Goal: Task Accomplishment & Management: Use online tool/utility

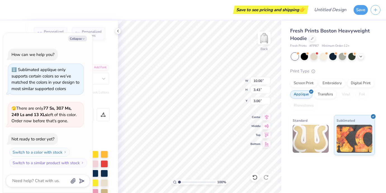
type textarea "x"
type textarea "C"
type textarea "x"
type textarea "CH"
type textarea "x"
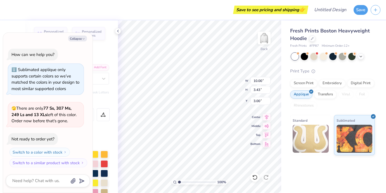
type textarea "CHI"
type textarea "x"
type textarea "CHI"
type textarea "x"
type textarea "CHI D"
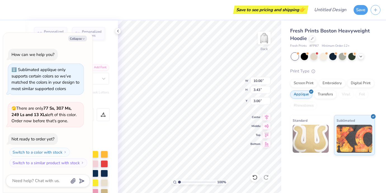
type textarea "x"
type textarea "CHI DEL"
type textarea "x"
type textarea "CHI DELT"
type textarea "x"
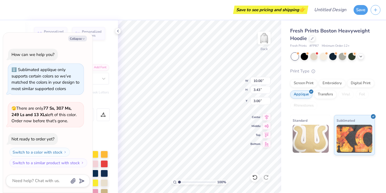
scroll to position [0, 1]
type textarea "CHI DELTA"
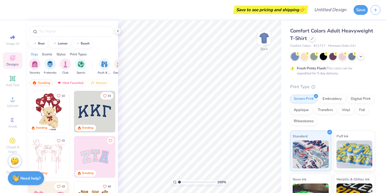
scroll to position [132, 0]
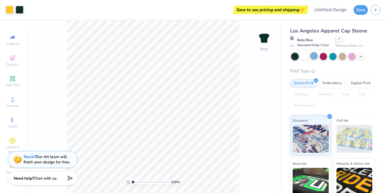
click at [315, 56] on div at bounding box center [313, 55] width 7 height 7
click at [353, 57] on div at bounding box center [351, 55] width 7 height 7
click at [360, 57] on icon at bounding box center [361, 56] width 4 height 4
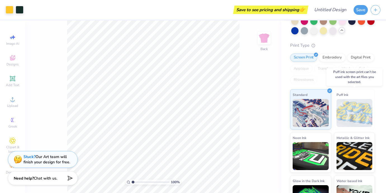
scroll to position [67, 0]
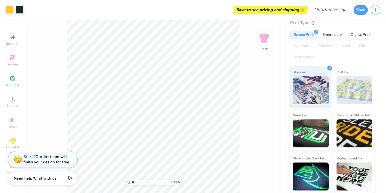
click at [303, 53] on div "Screen Print Embroidery Digital Print Applique Transfers Vinyl Foil Rhinestones" at bounding box center [332, 46] width 85 height 31
click at [329, 41] on div "Screen Print Embroidery Digital Print Applique Transfers Vinyl Foil Rhinestones" at bounding box center [332, 46] width 85 height 31
click at [330, 35] on div "Embroidery" at bounding box center [332, 34] width 27 height 8
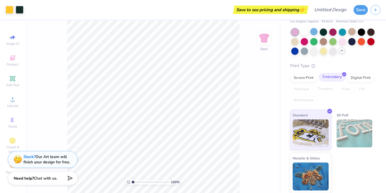
scroll to position [24, 0]
click at [362, 79] on div "Digital Print" at bounding box center [360, 77] width 27 height 8
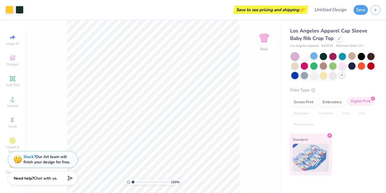
scroll to position [0, 0]
click at [305, 171] on div "Standard" at bounding box center [310, 153] width 41 height 40
